Goal: Task Accomplishment & Management: Use online tool/utility

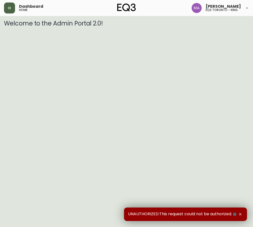
click at [8, 7] on icon "button" at bounding box center [10, 8] width 4 height 4
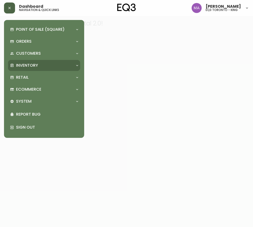
click at [27, 65] on p "Inventory" at bounding box center [27, 66] width 22 height 6
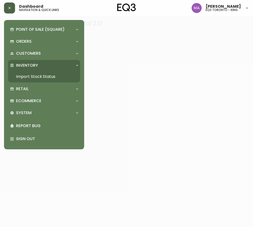
click at [37, 75] on link "Import Stock Status" at bounding box center [44, 77] width 72 height 12
